Goal: Task Accomplishment & Management: Use online tool/utility

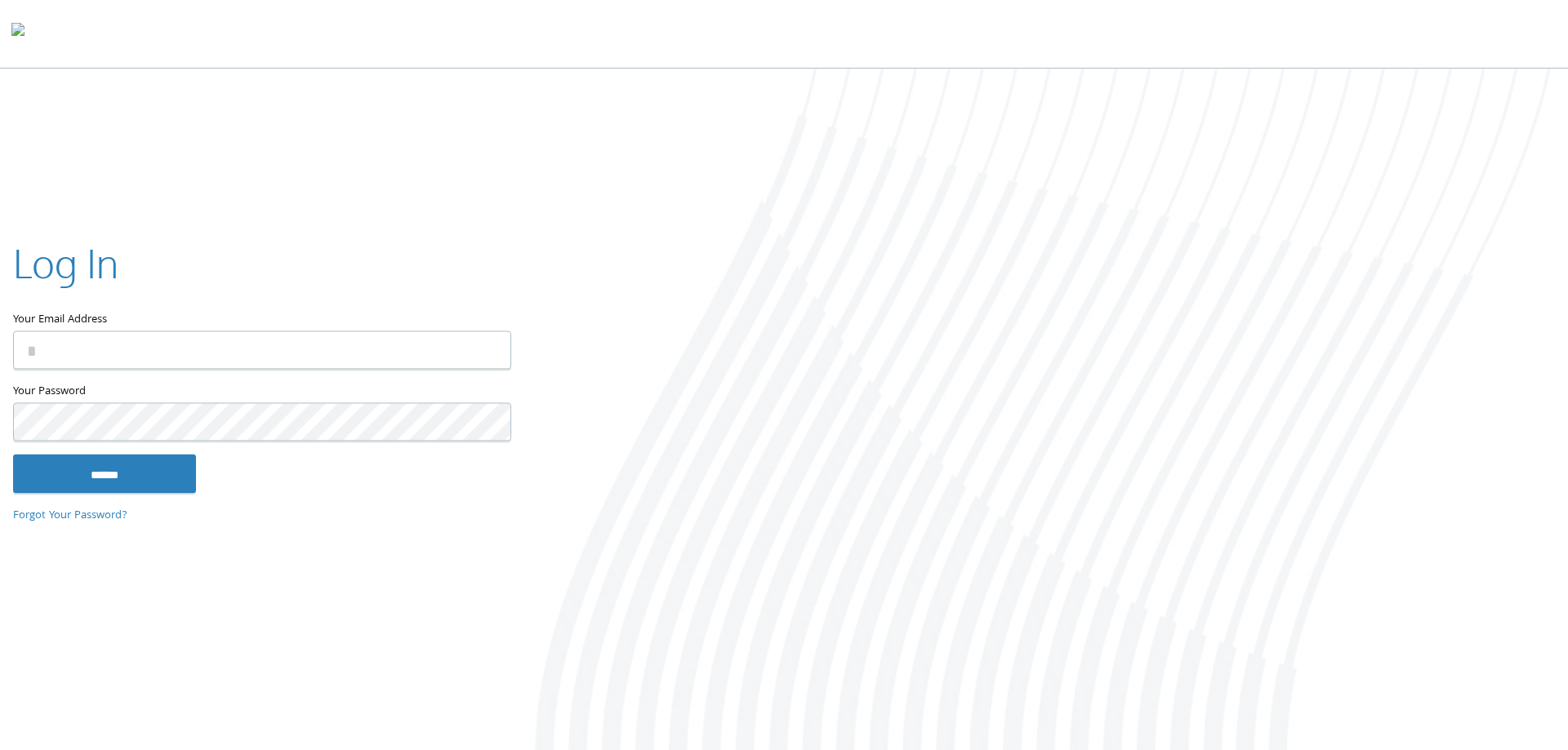
click at [161, 357] on input "Your Email Address" at bounding box center [262, 350] width 498 height 38
type input "**********"
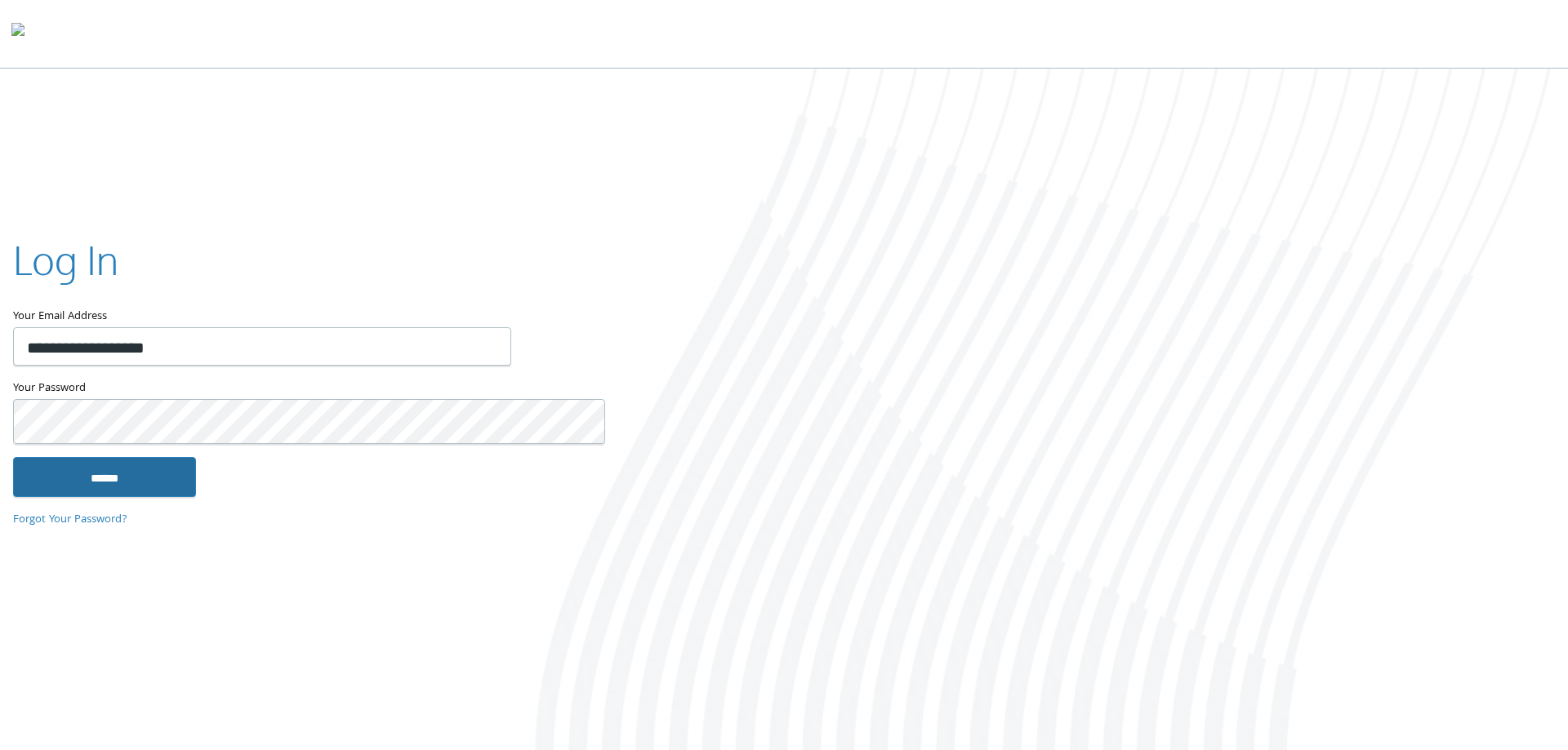
click at [120, 471] on input "******" at bounding box center [104, 477] width 183 height 39
